Goal: Find specific page/section: Find specific page/section

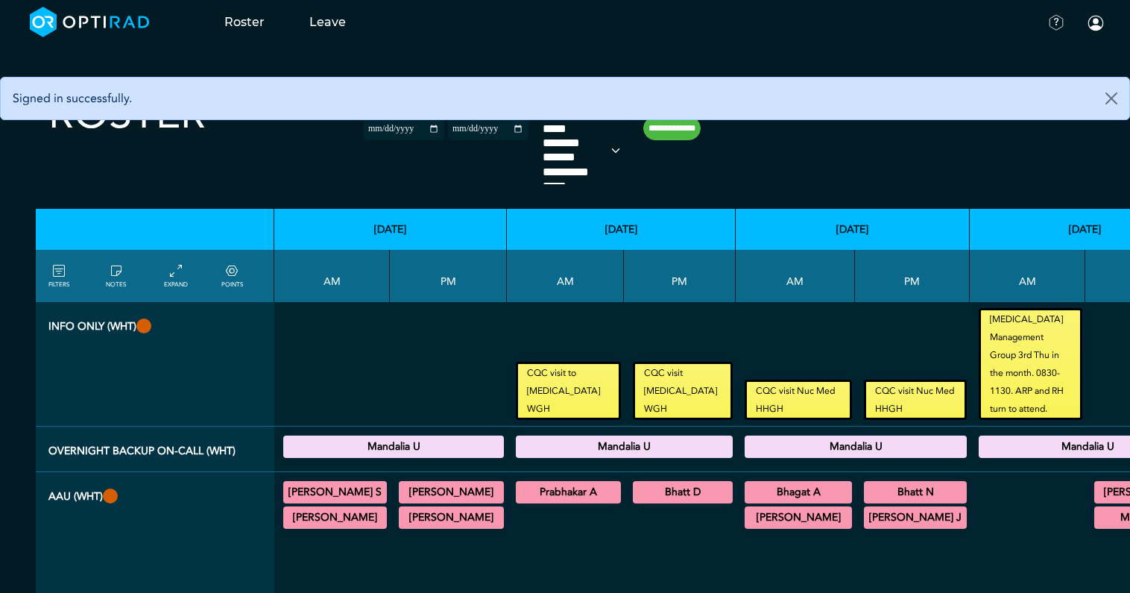
select select
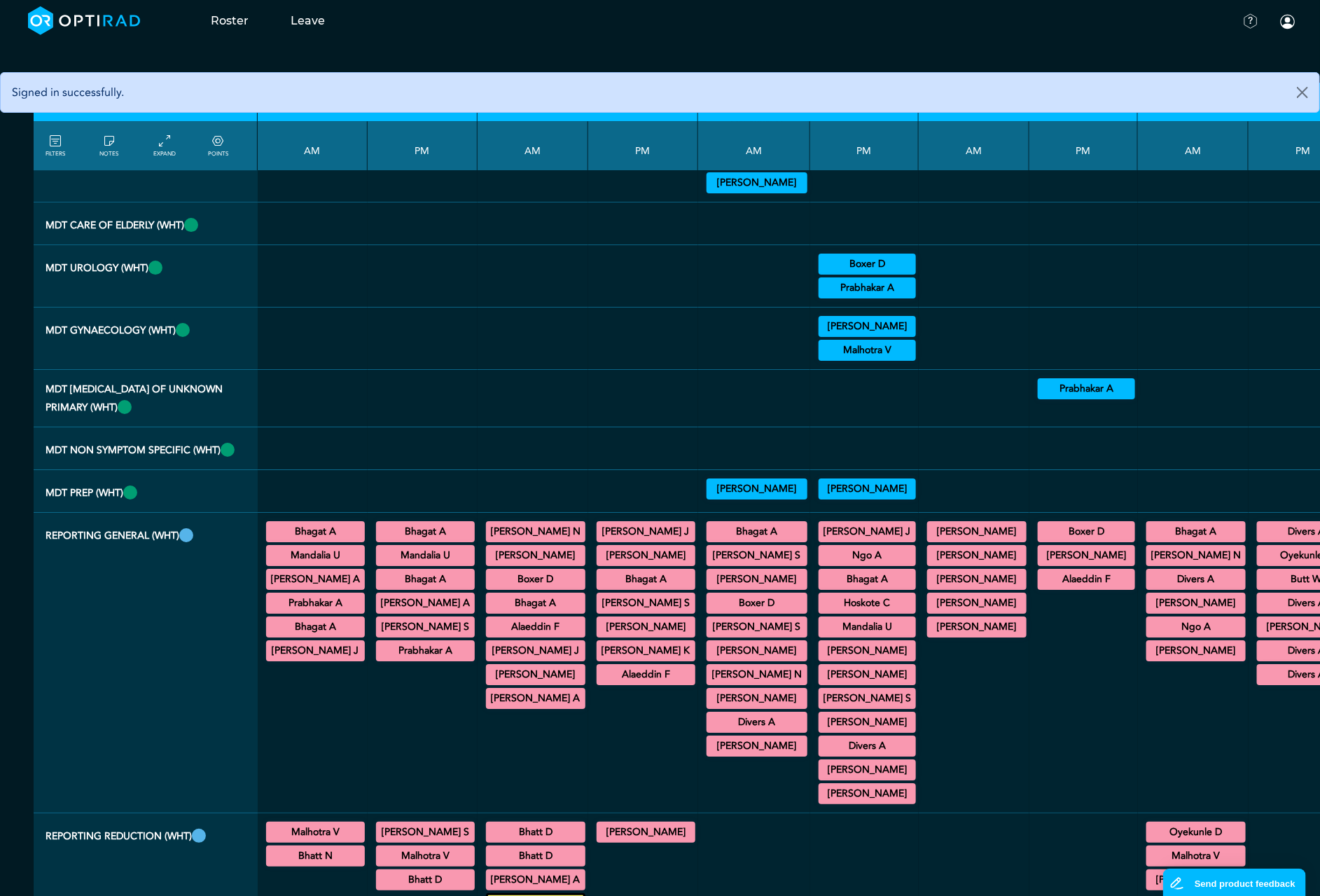
scroll to position [2416, 0]
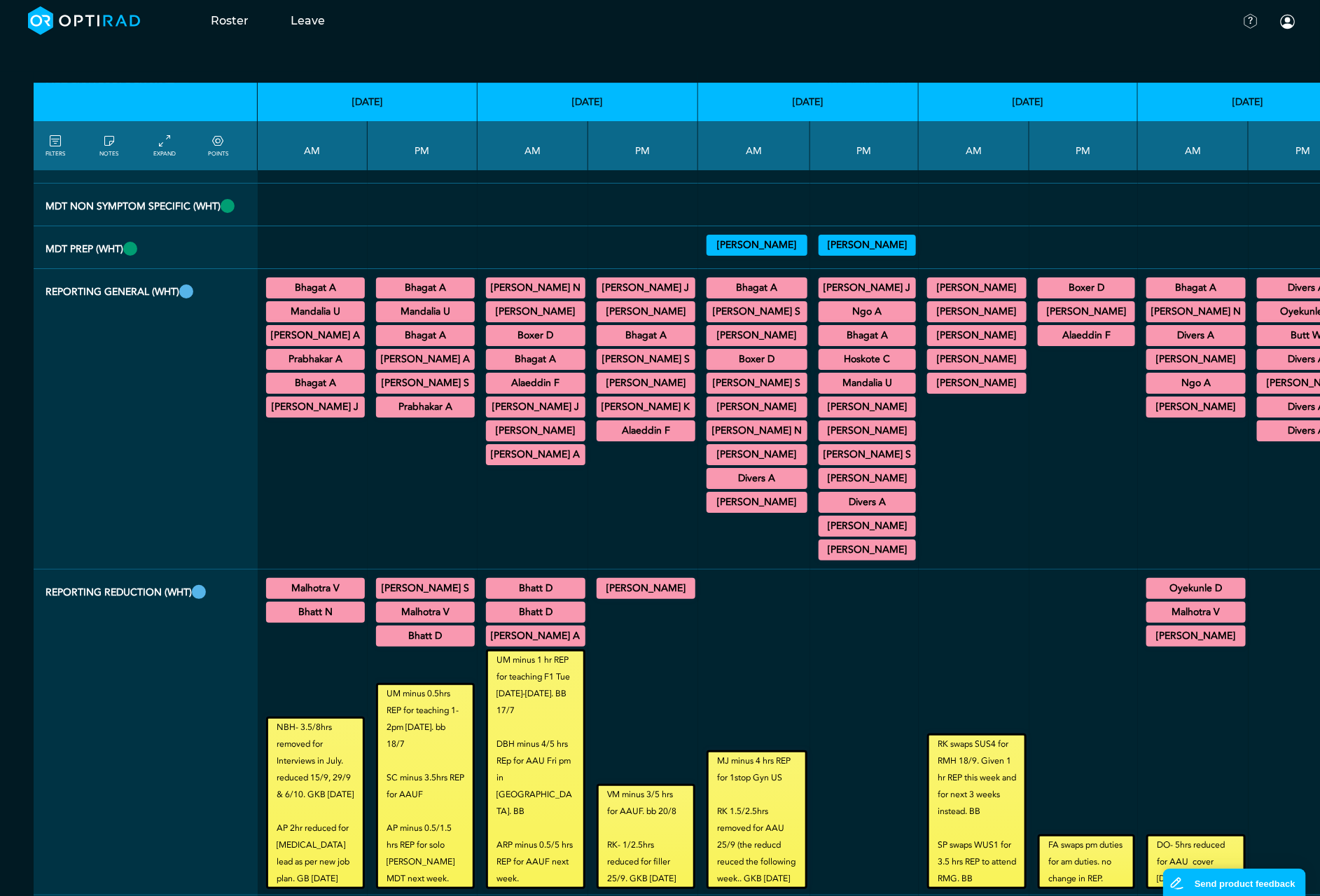
click at [758, 344] on summary "[PERSON_NAME]" at bounding box center [757, 335] width 97 height 17
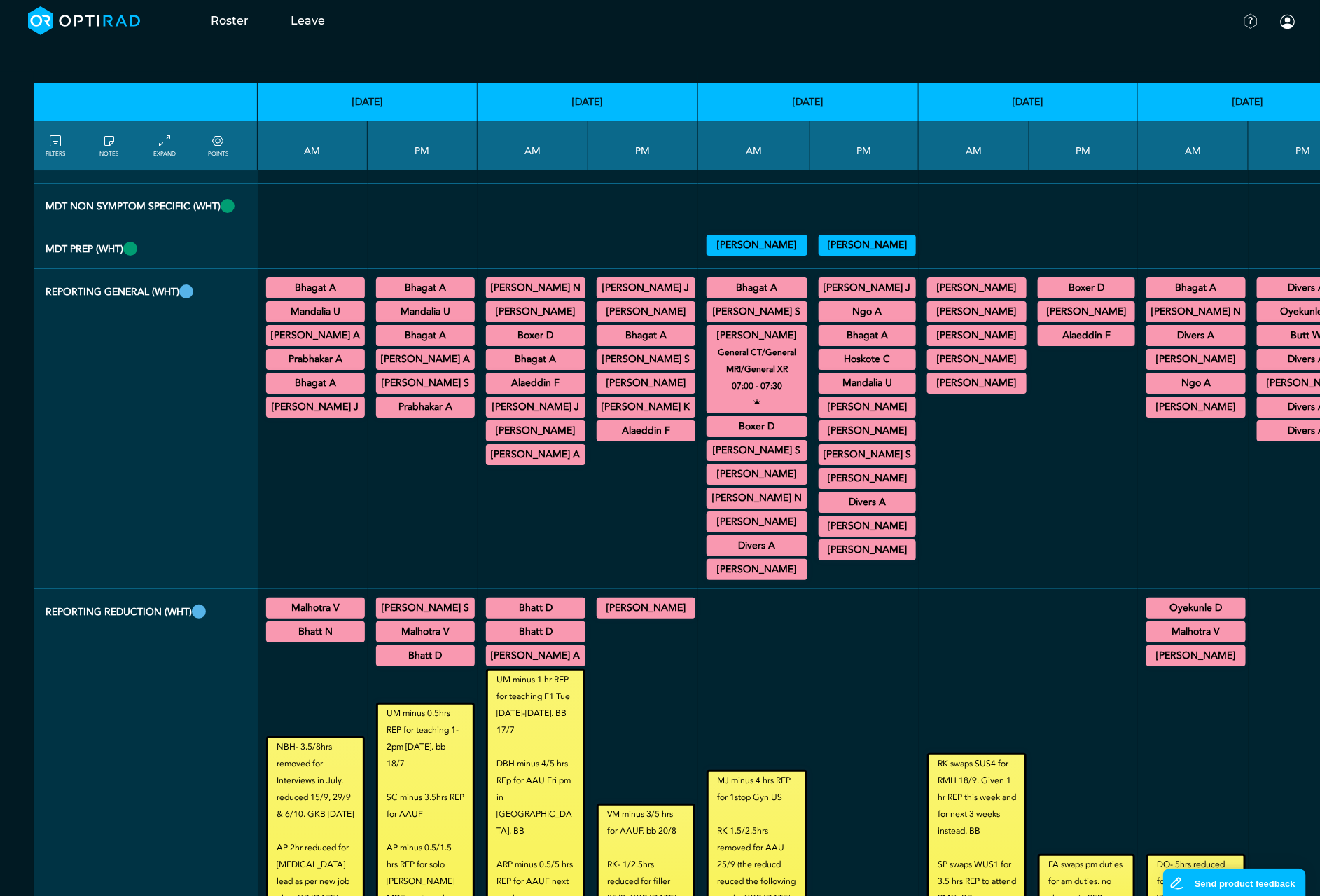
click at [862, 439] on summary "[PERSON_NAME]" at bounding box center [867, 431] width 93 height 17
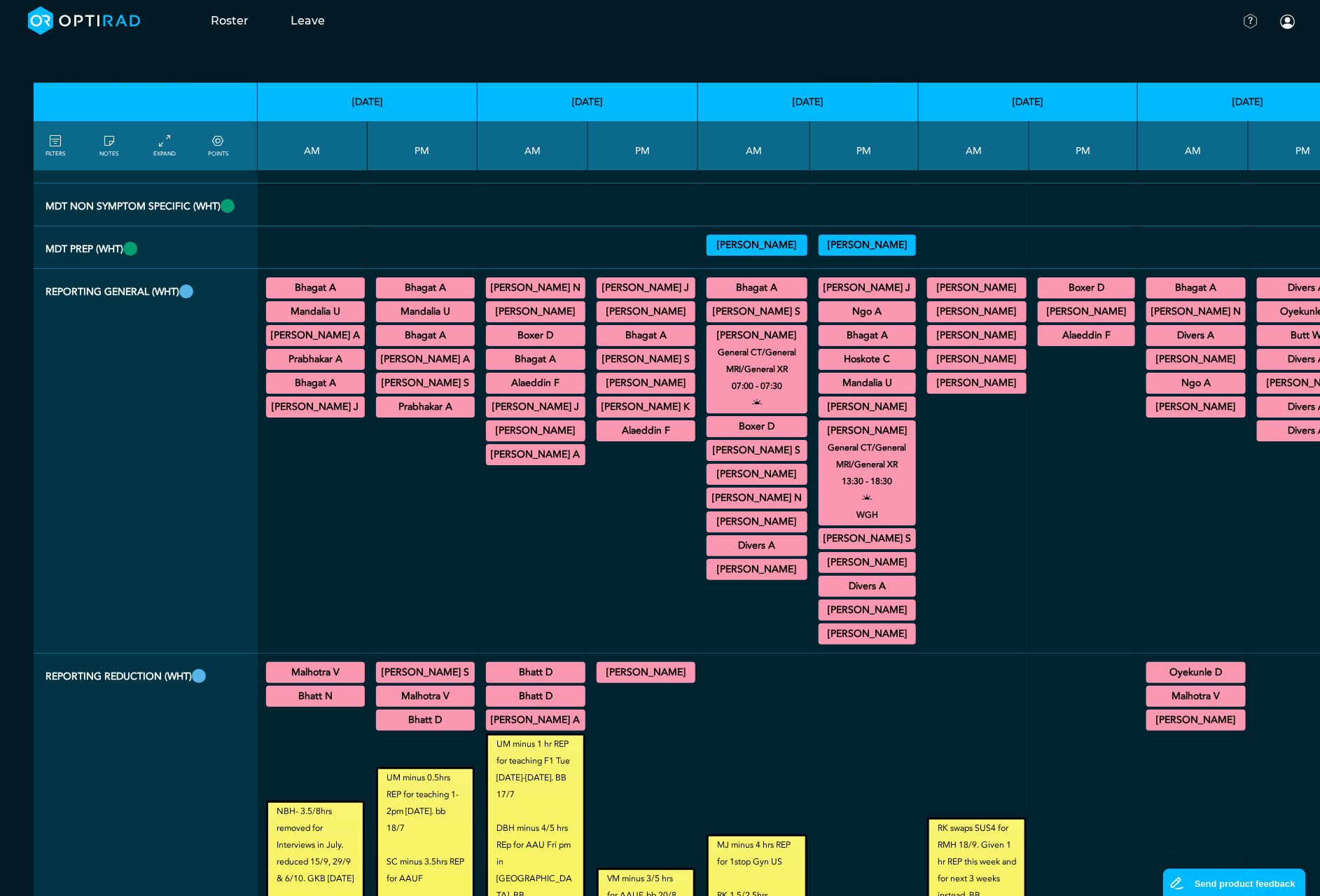
click at [1062, 296] on summary "Bhagat A" at bounding box center [1196, 287] width 95 height 17
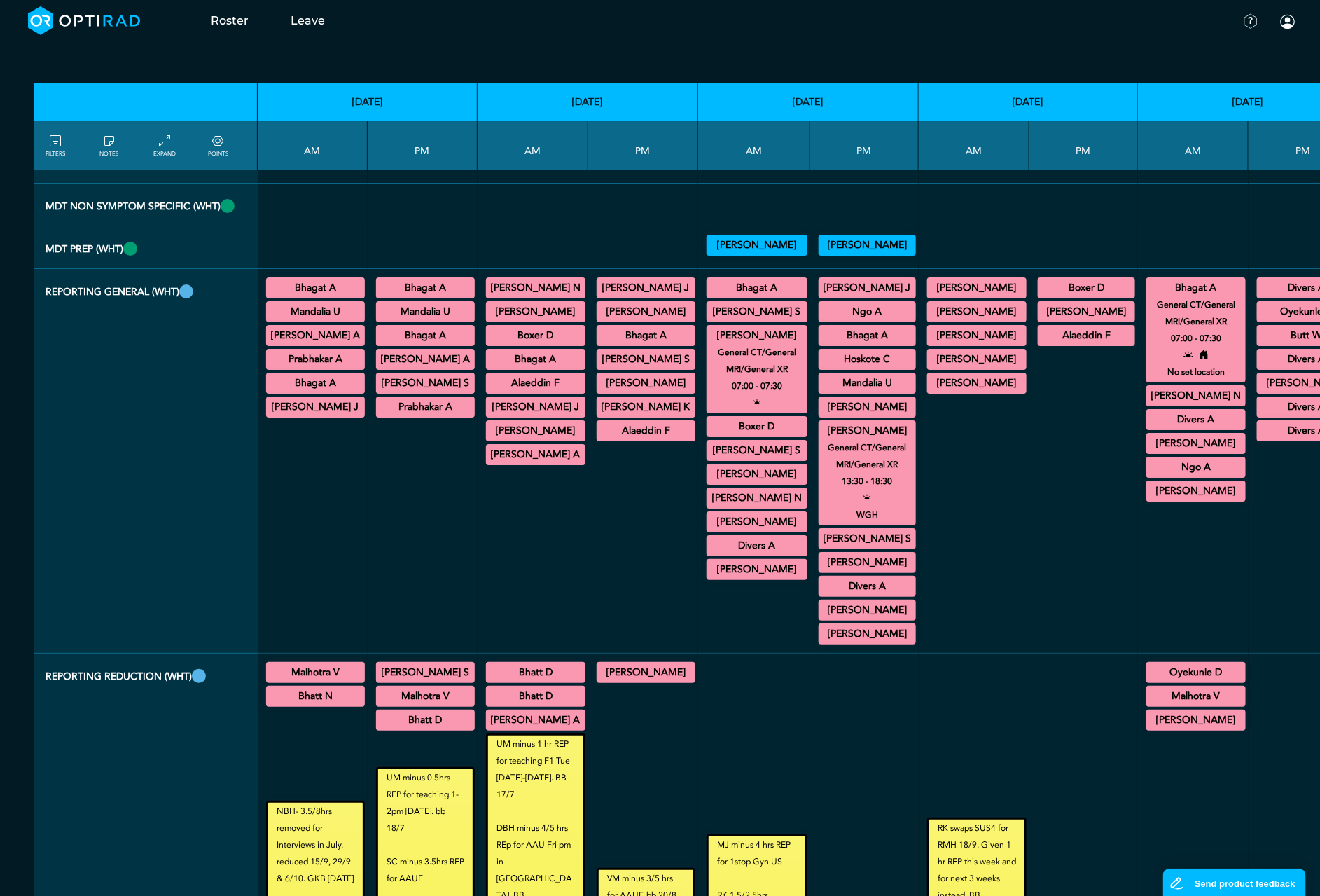
click at [519, 296] on summary "[PERSON_NAME] N" at bounding box center [536, 287] width 95 height 17
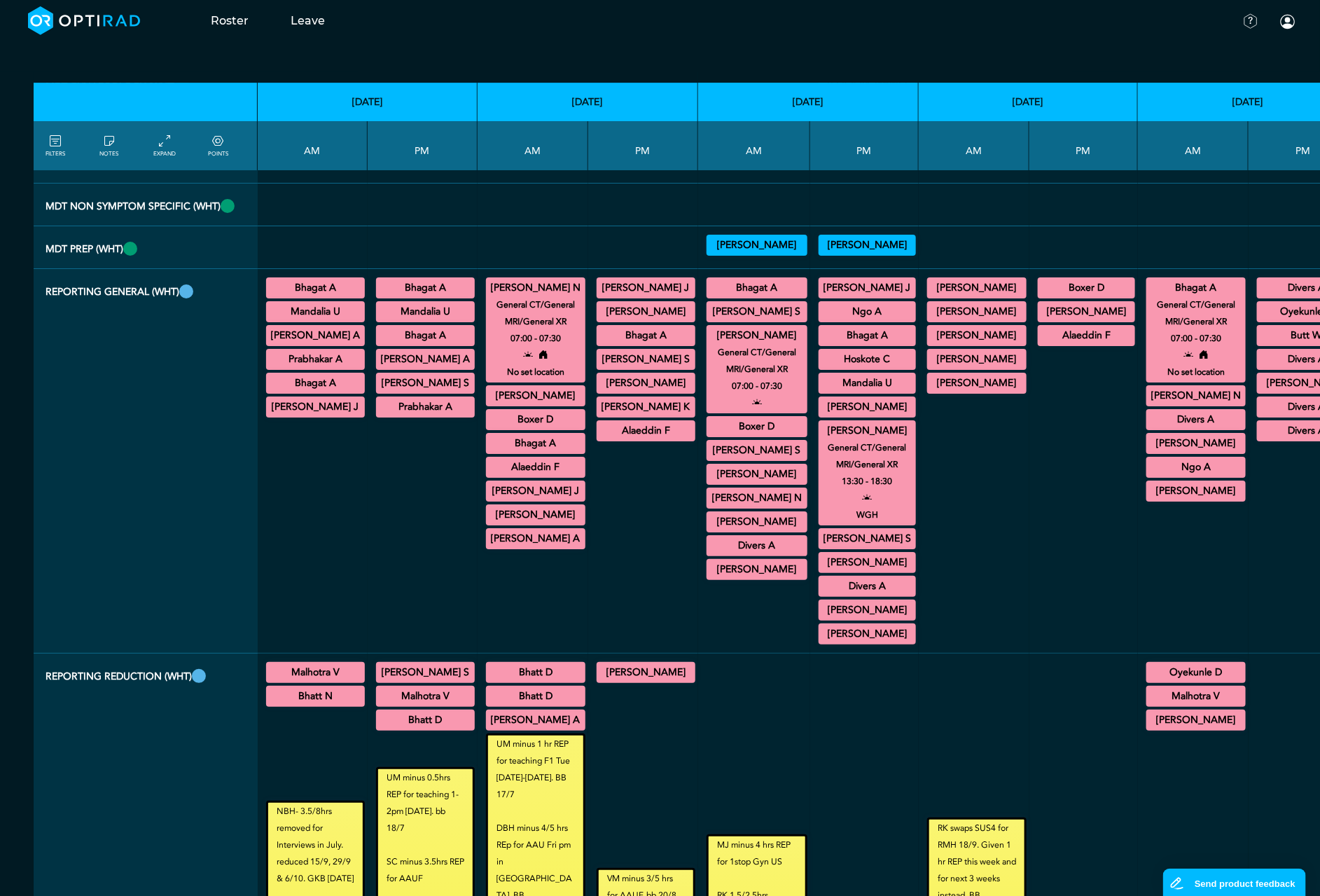
click at [554, 404] on summary "[PERSON_NAME]" at bounding box center [536, 395] width 95 height 17
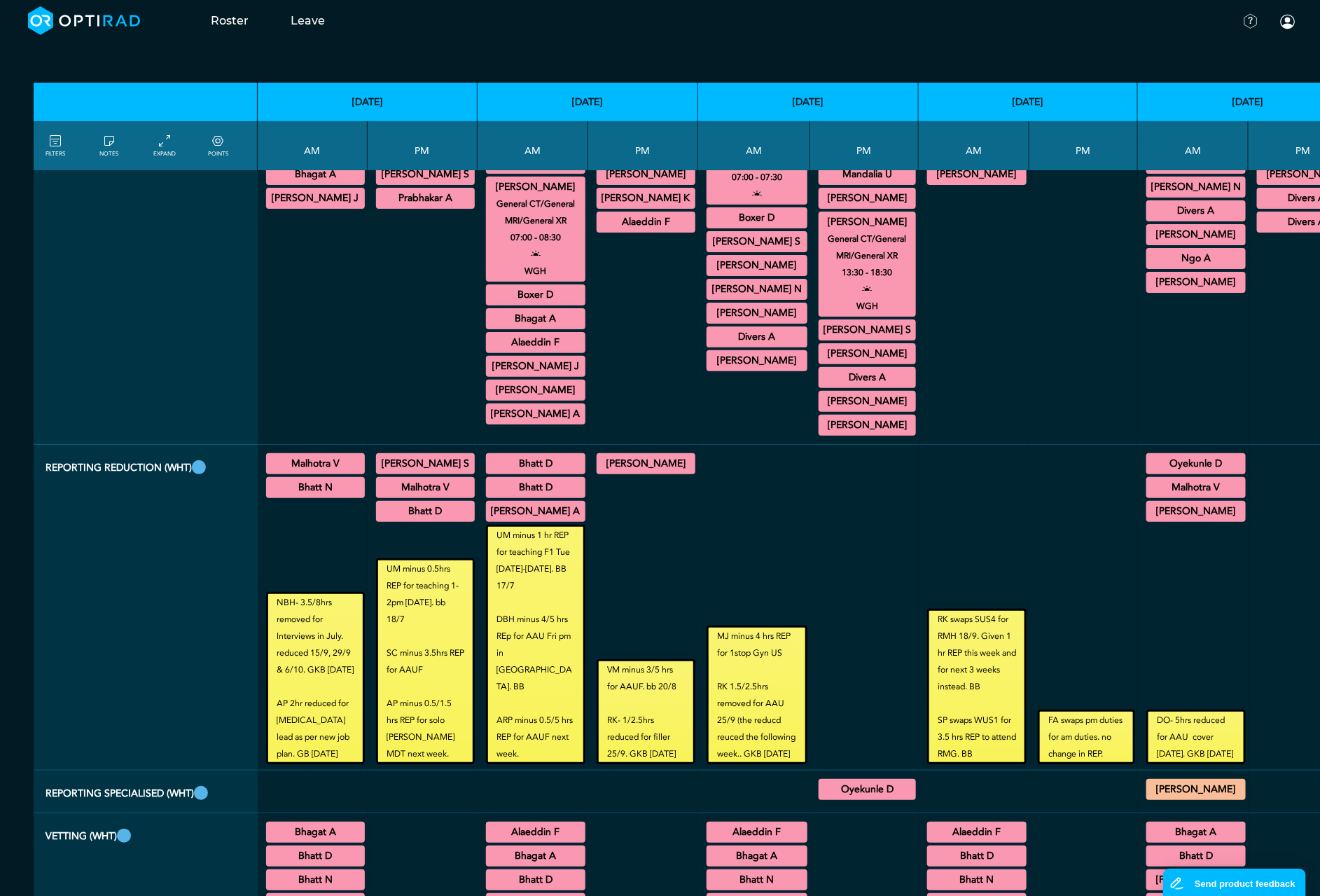
scroll to position [2626, 0]
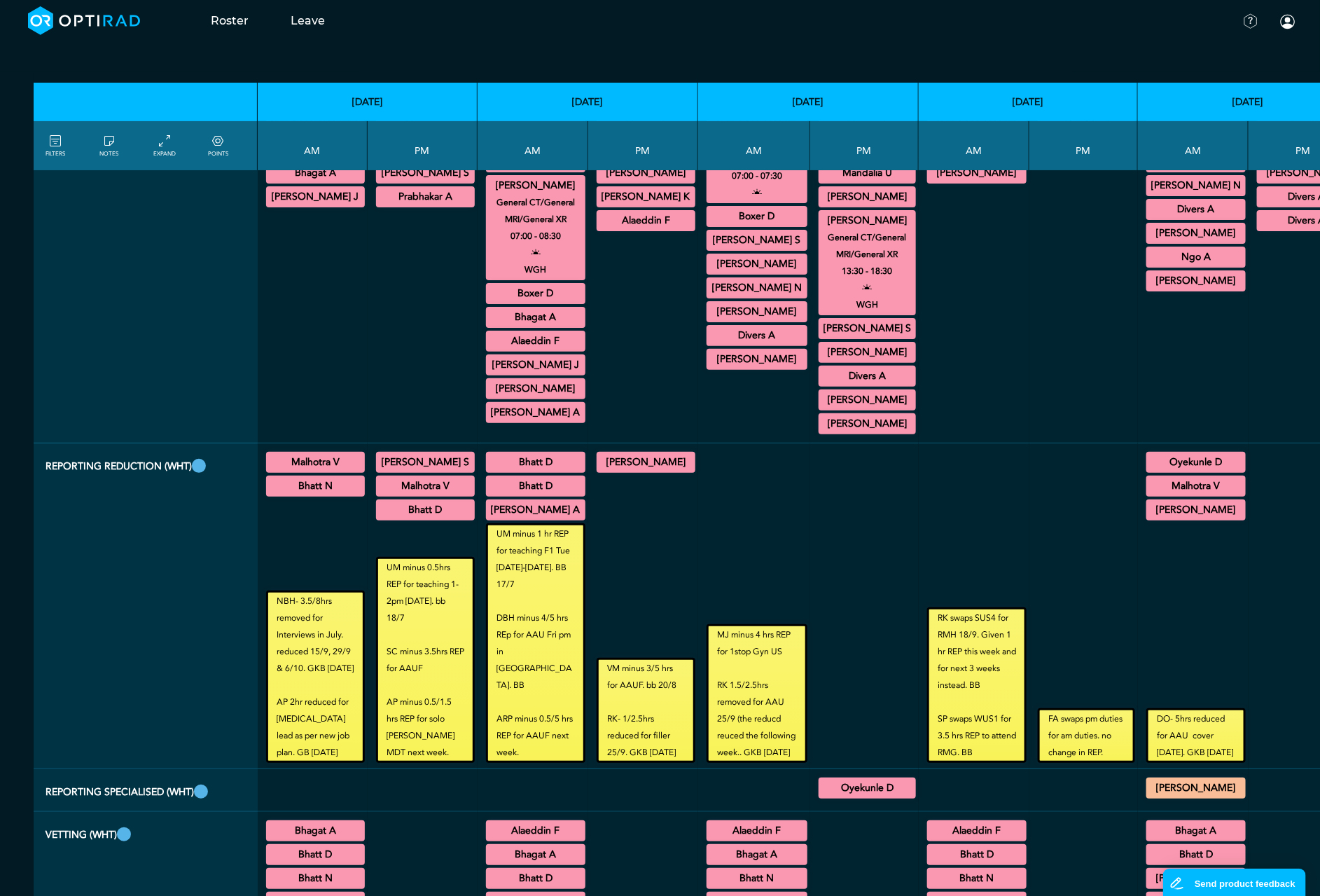
click at [516, 86] on summary "[PERSON_NAME] N" at bounding box center [536, 78] width 95 height 17
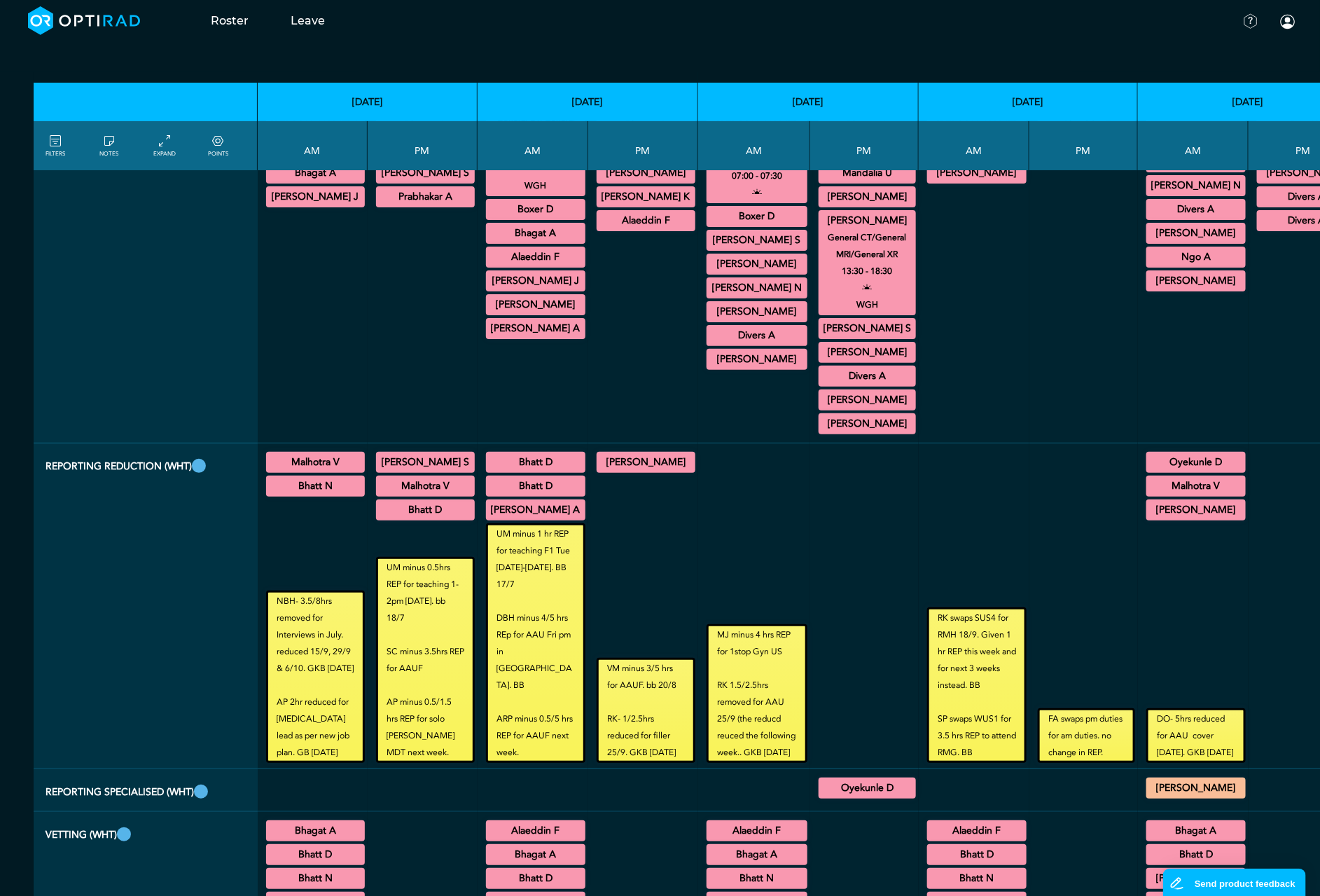
click at [501, 88] on div "[PERSON_NAME] N General CT/General MRI/General XR 07:00 - 07:30 No set location" at bounding box center [536, 78] width 100 height 21
click at [508, 110] on summary "[PERSON_NAME]" at bounding box center [536, 101] width 95 height 17
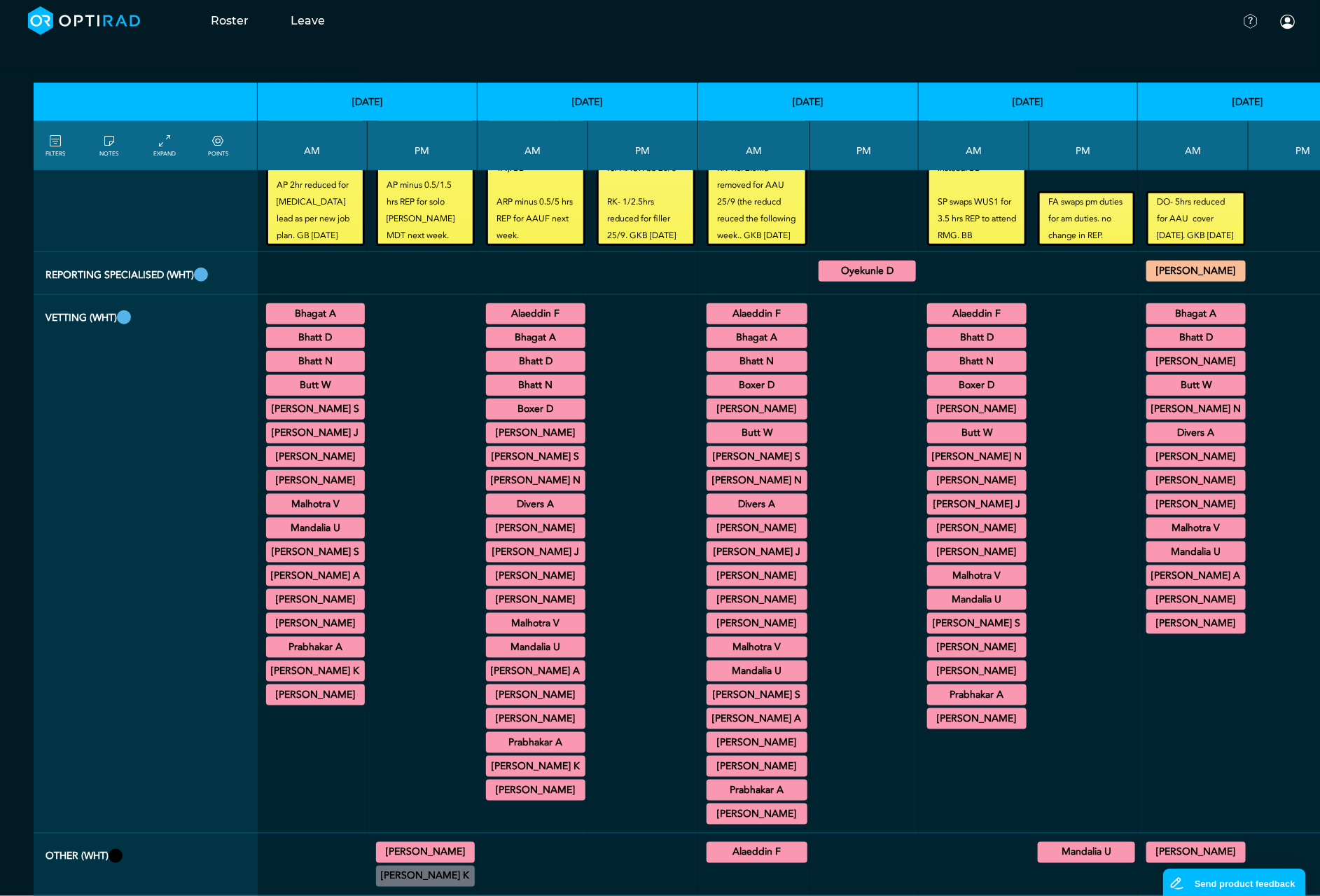
scroll to position [3361, 0]
